Goal: Task Accomplishment & Management: Manage account settings

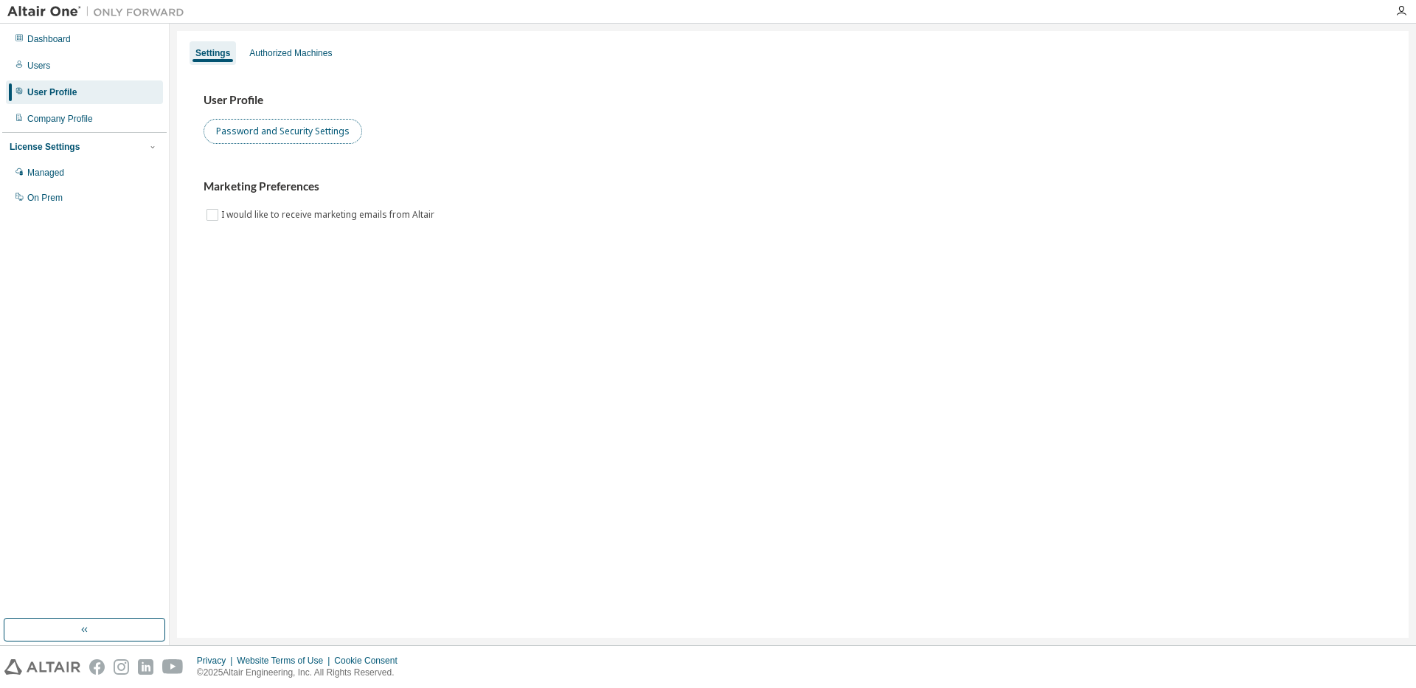
click at [252, 144] on button "Password and Security Settings" at bounding box center [283, 131] width 159 height 25
click at [223, 131] on button "Password and Security Settings" at bounding box center [283, 131] width 159 height 25
